Goal: Participate in discussion: Engage in conversation with other users on a specific topic

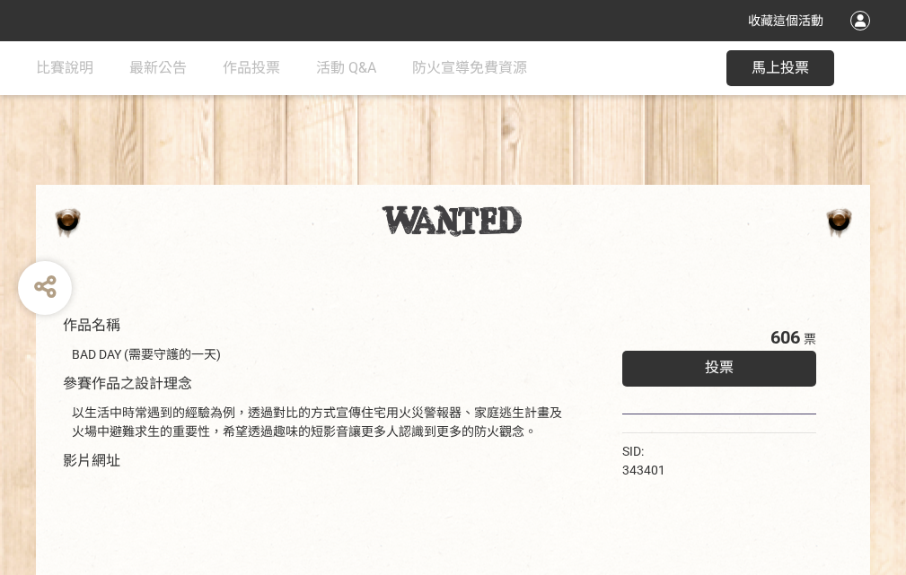
click at [862, 38] on div "收藏這個活動" at bounding box center [453, 20] width 906 height 41
click at [561, 177] on div "作品名稱 BAD DAY (需要守護的一天) 參賽作品之設計理念 以生活中時常遇到的經驗為例，透過對比的方式宣傳住宅用火災警報器、家庭逃生計畫及火場中避難求生…" at bounding box center [453, 418] width 906 height 755
click at [714, 363] on span "投票" at bounding box center [719, 367] width 29 height 17
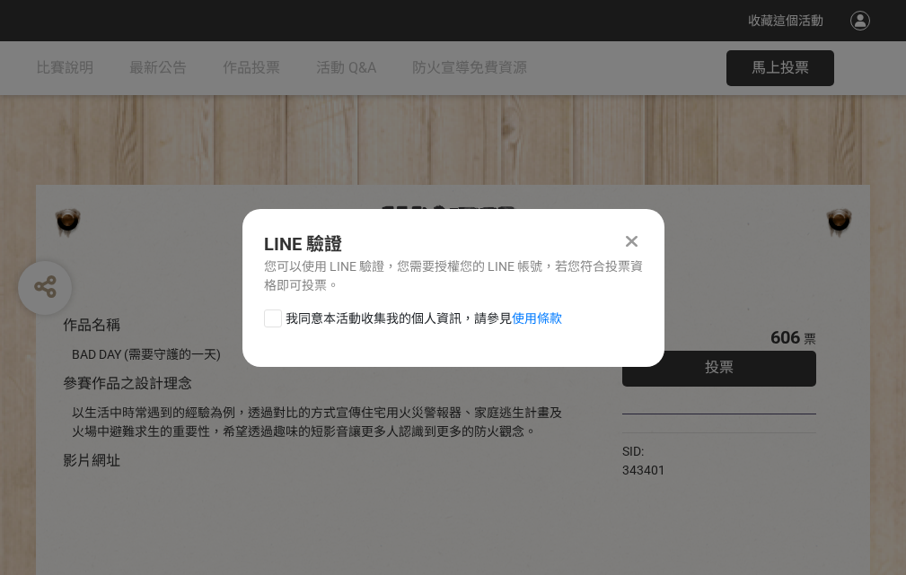
click at [271, 315] on div at bounding box center [273, 319] width 18 height 18
checkbox input "true"
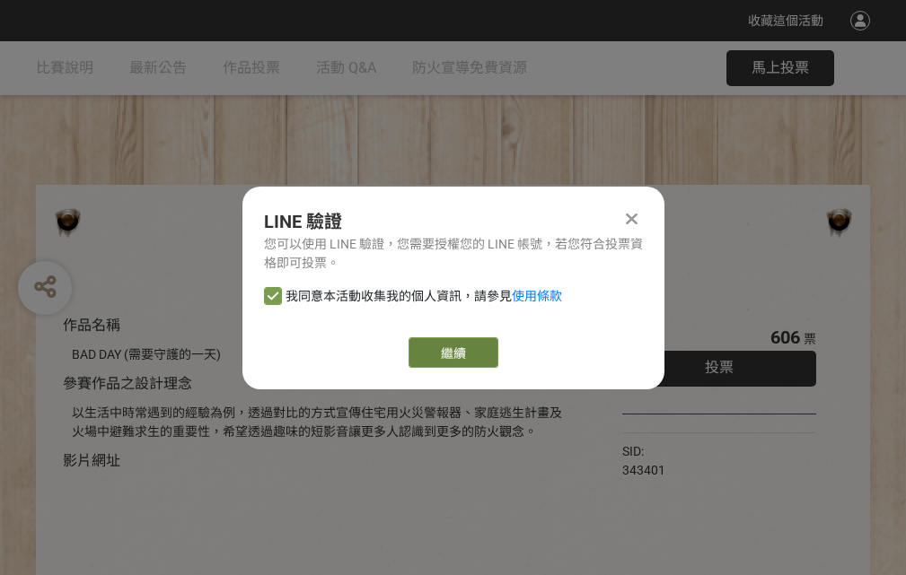
click at [451, 353] on link "繼續" at bounding box center [453, 352] width 90 height 31
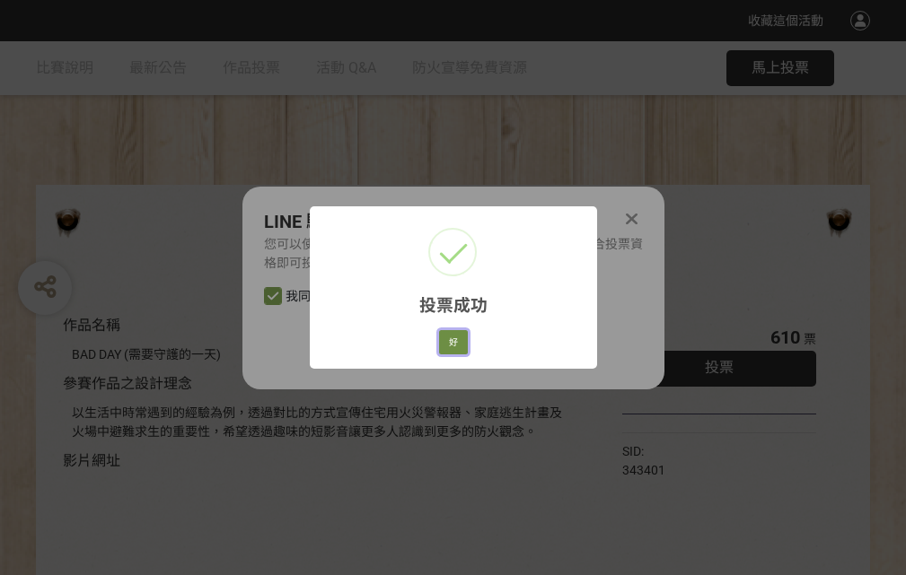
click at [448, 339] on button "好" at bounding box center [453, 342] width 29 height 25
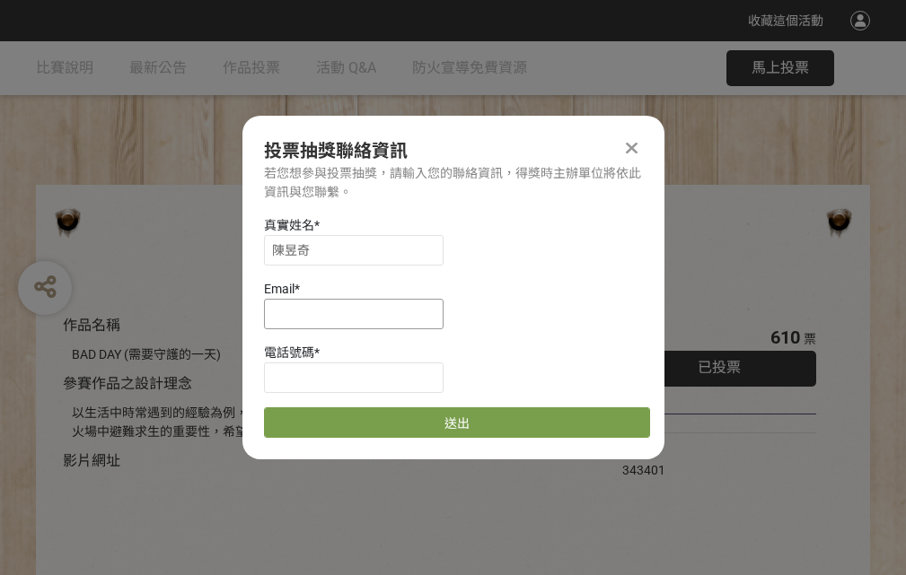
click at [359, 313] on input at bounding box center [353, 314] width 179 height 31
type input "[EMAIL_ADDRESS][DOMAIN_NAME]"
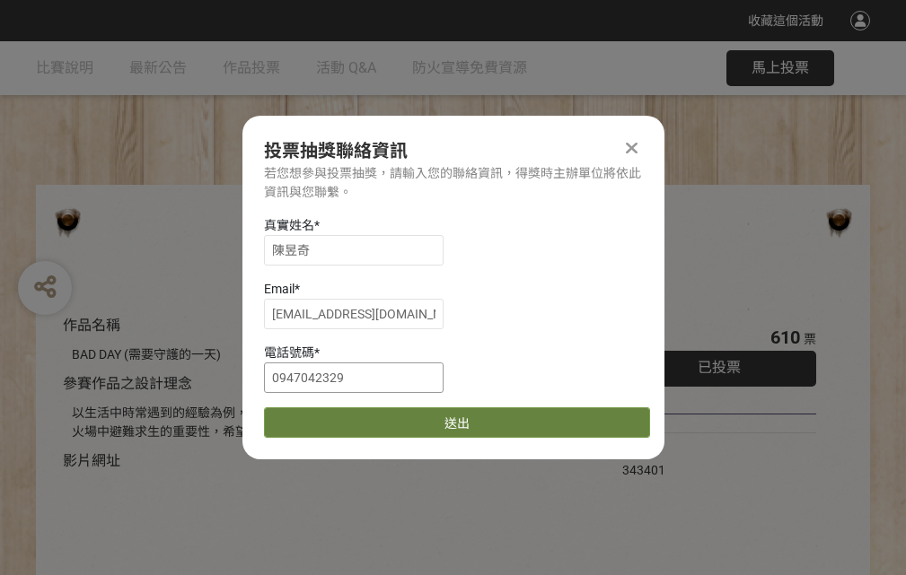
type input "0947042329"
click at [315, 416] on button "送出" at bounding box center [457, 422] width 386 height 31
